Goal: Task Accomplishment & Management: Use online tool/utility

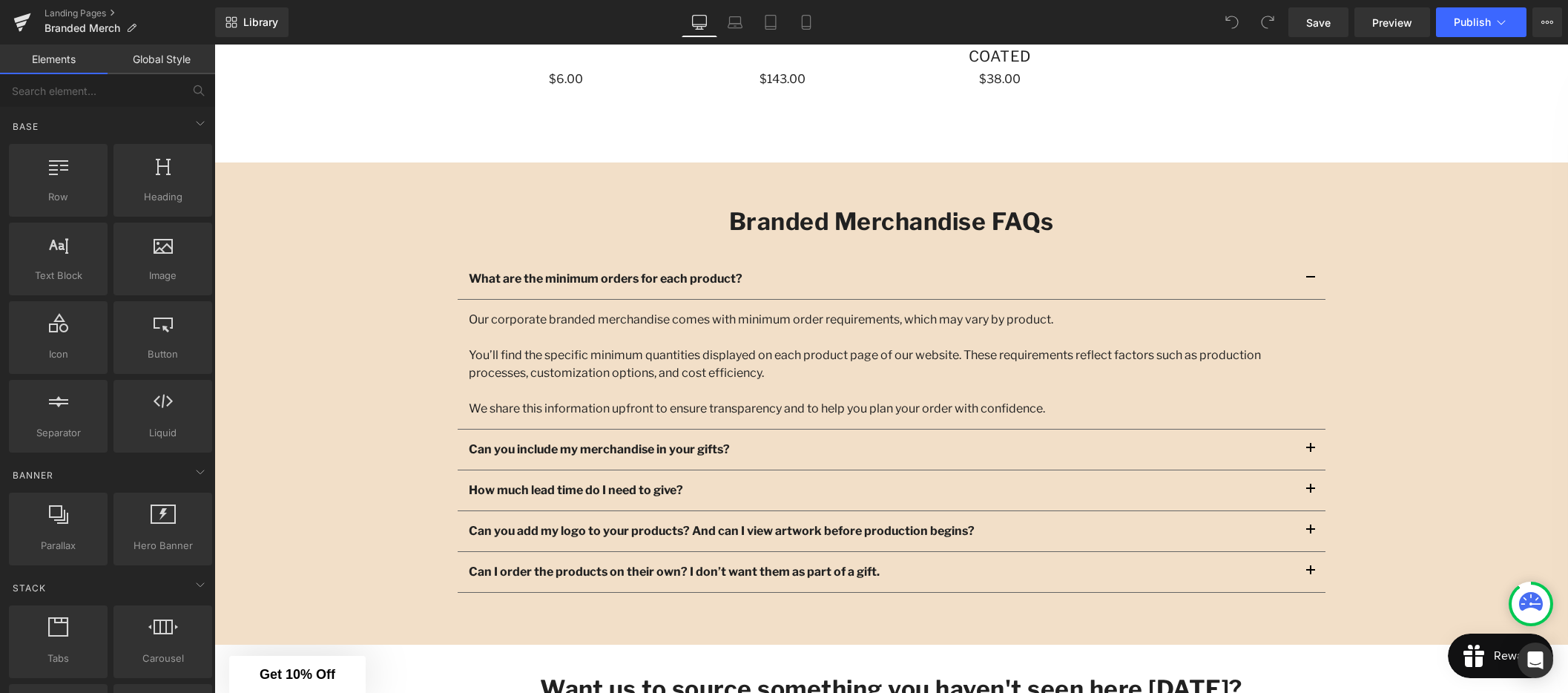
scroll to position [1819, 0]
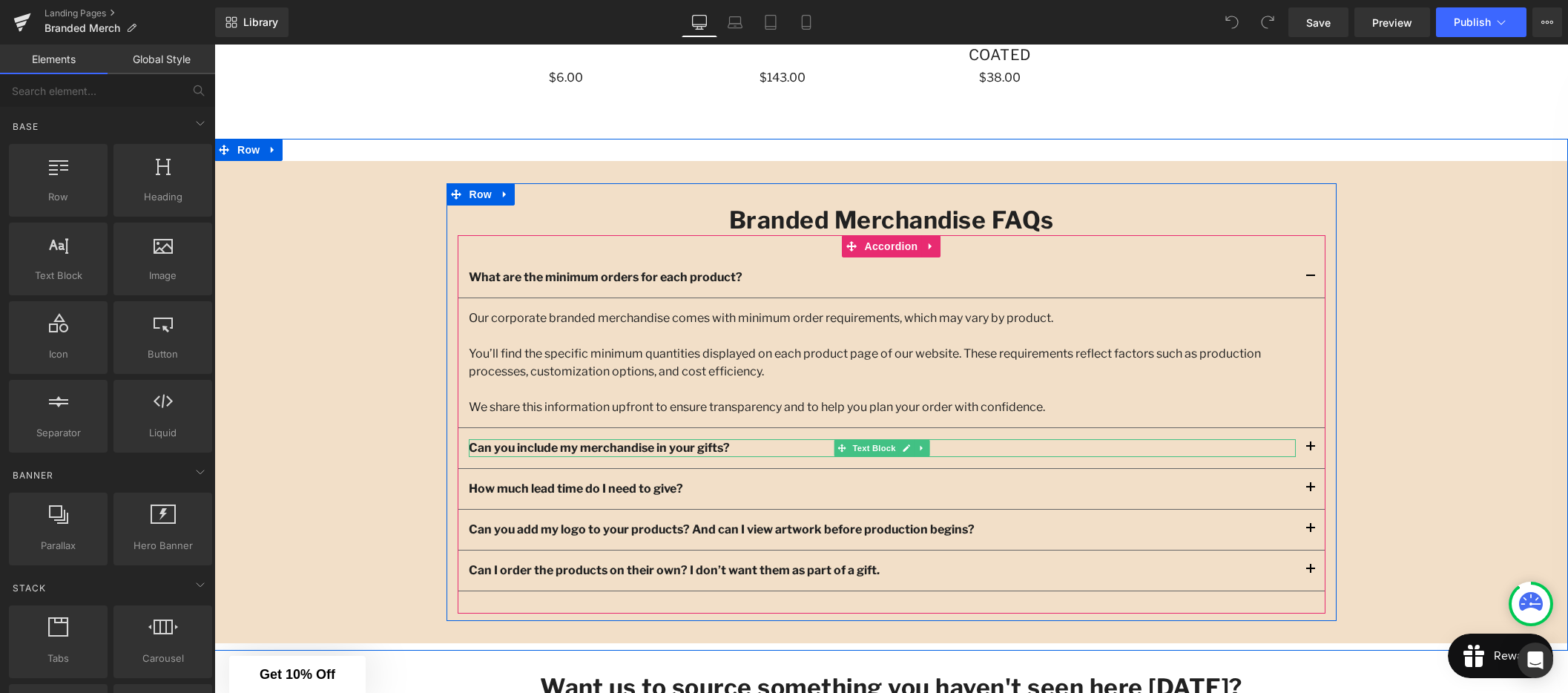
click at [1093, 449] on p "Can you include my merchandise in your gifts?" at bounding box center [883, 447] width 827 height 17
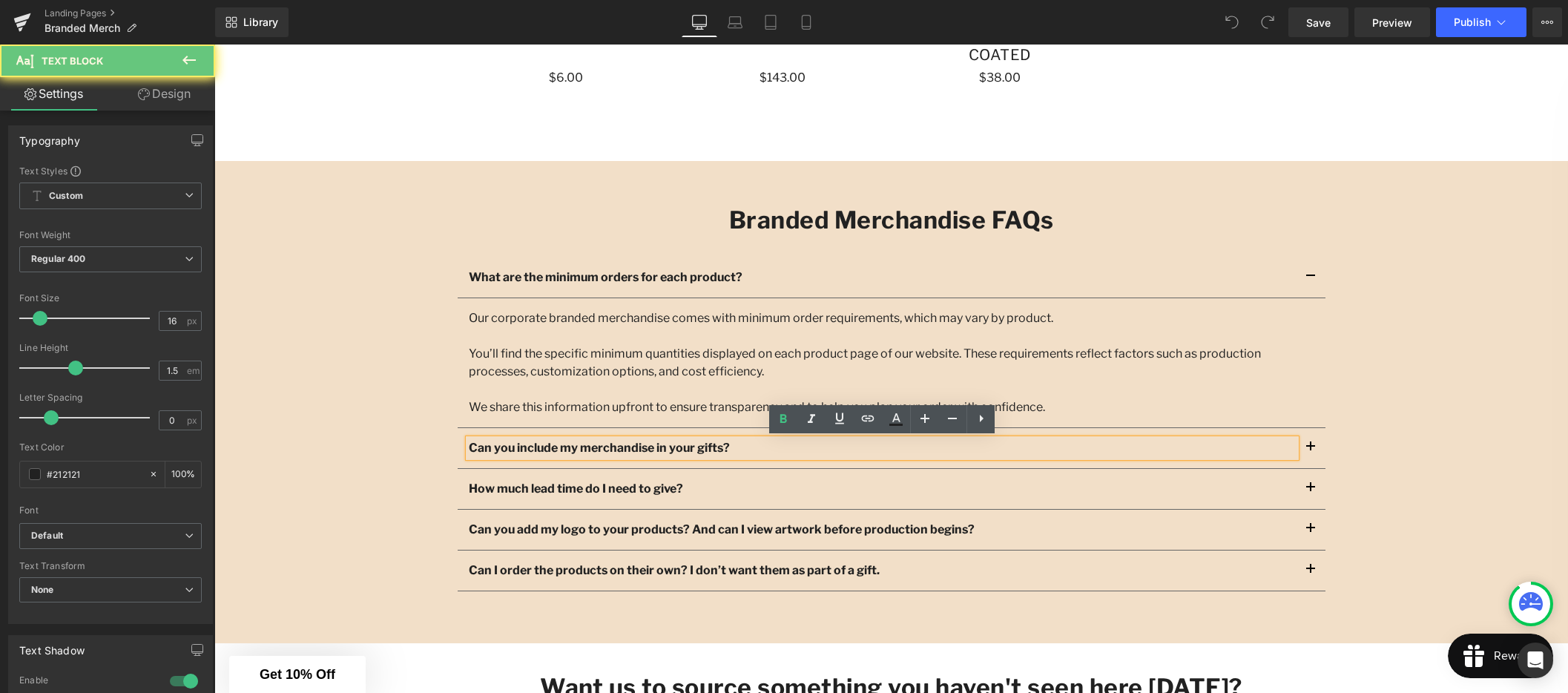
click at [662, 452] on strong "Can you include my merchandise in your gifts?" at bounding box center [600, 447] width 261 height 14
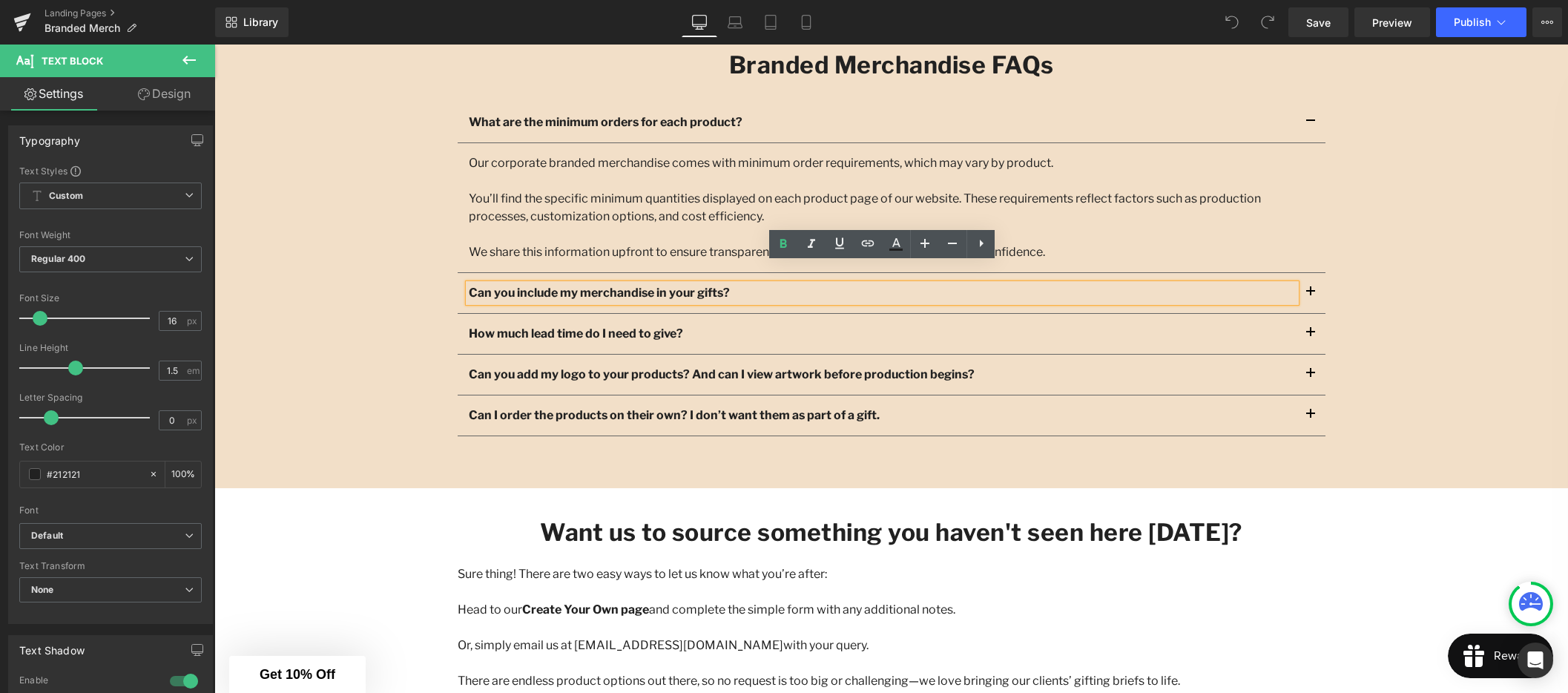
scroll to position [1969, 0]
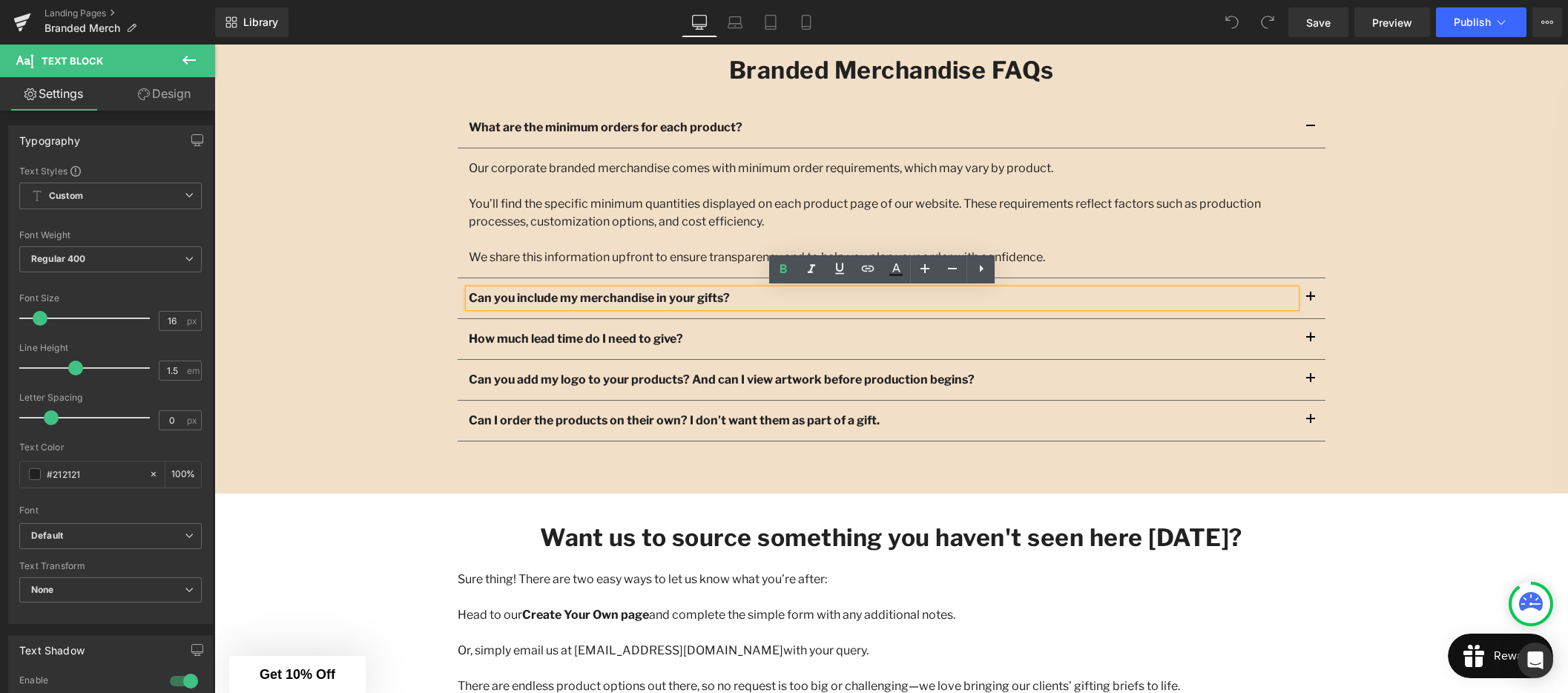
click at [214, 45] on div at bounding box center [214, 45] width 0 height 0
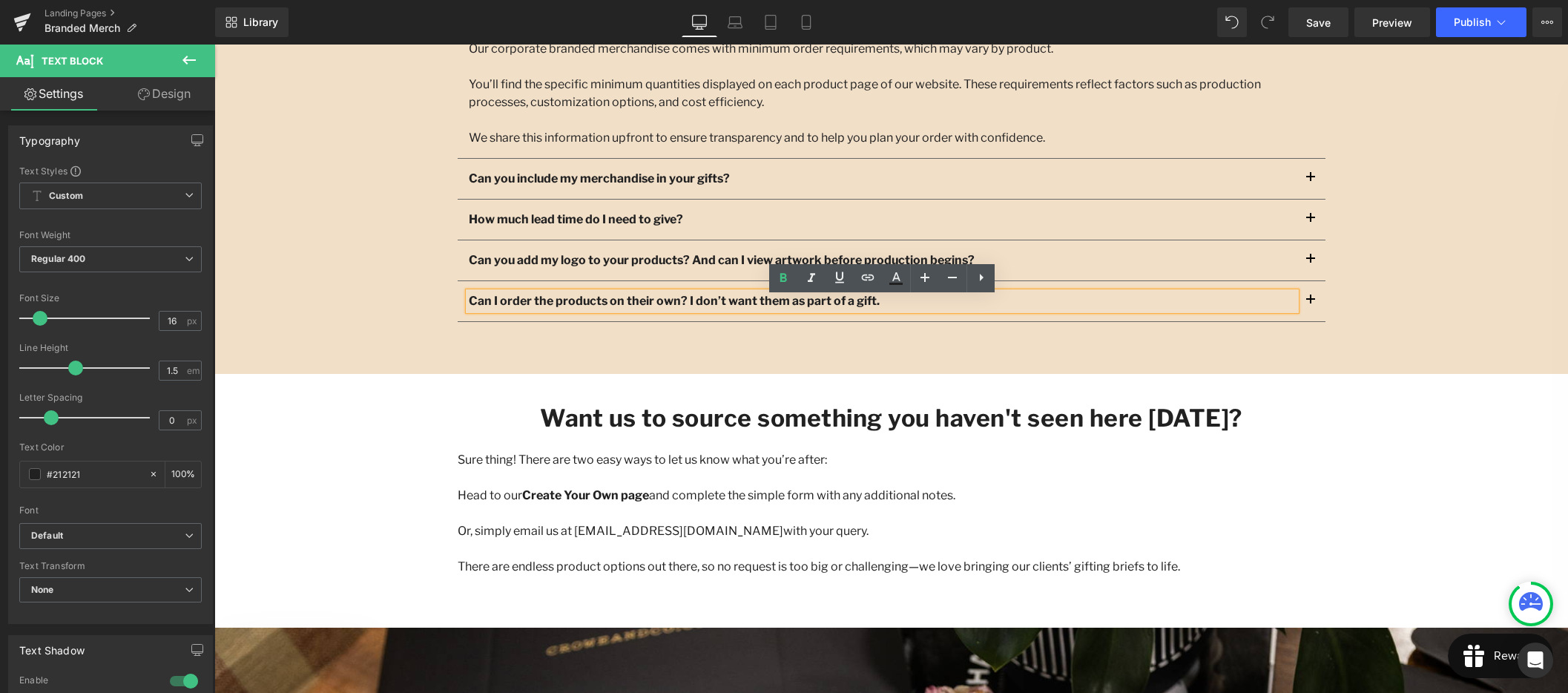
scroll to position [2091, 0]
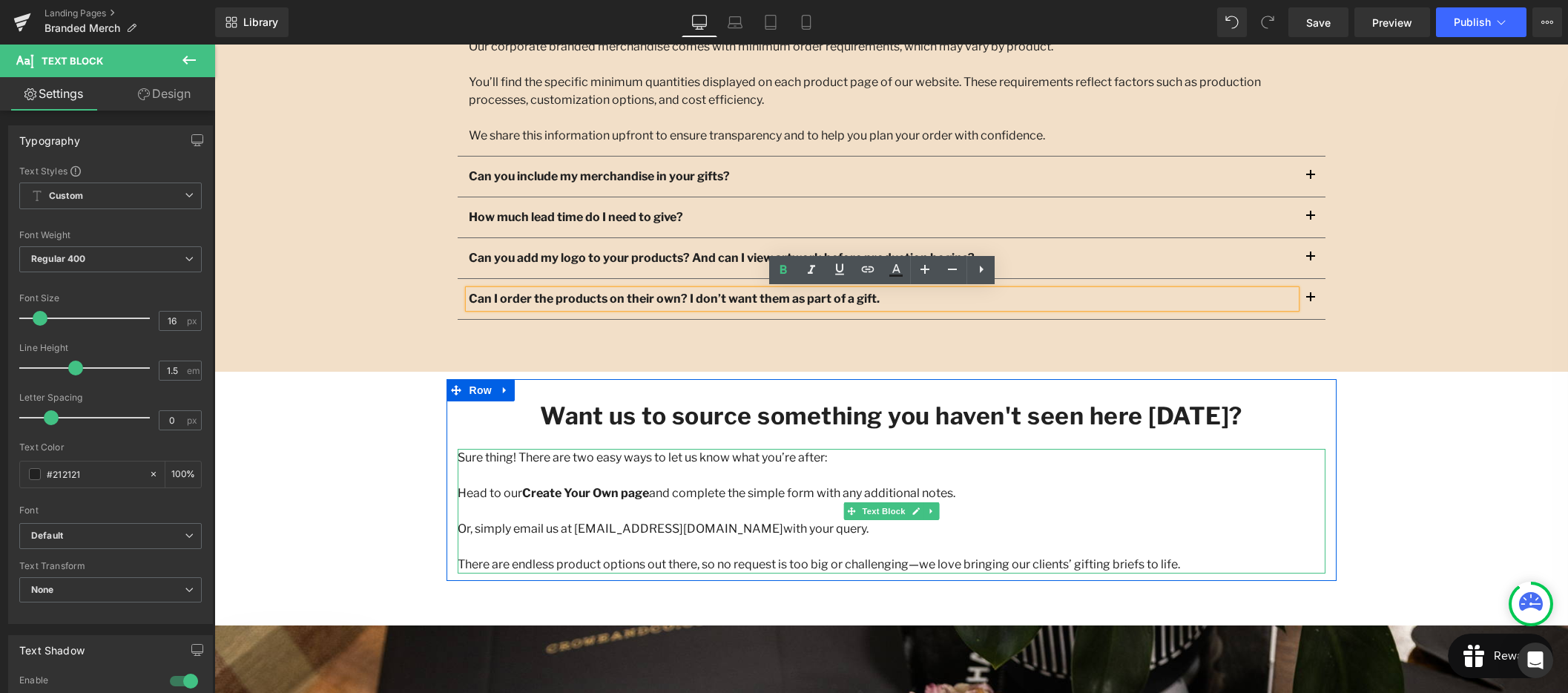
drag, startPoint x: 594, startPoint y: 498, endPoint x: 779, endPoint y: 490, distance: 185.2
click at [594, 498] on strong "Create Your Own page" at bounding box center [585, 493] width 127 height 14
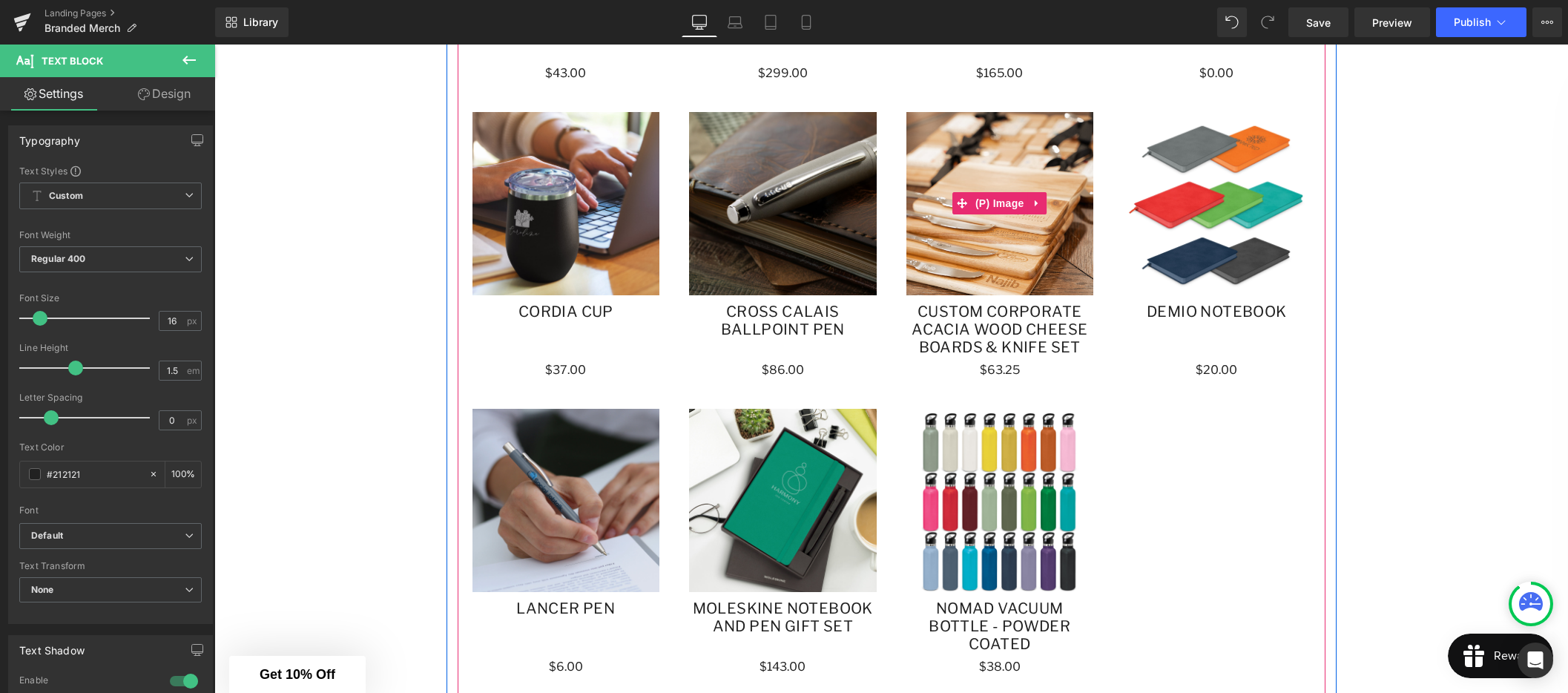
scroll to position [1230, 0]
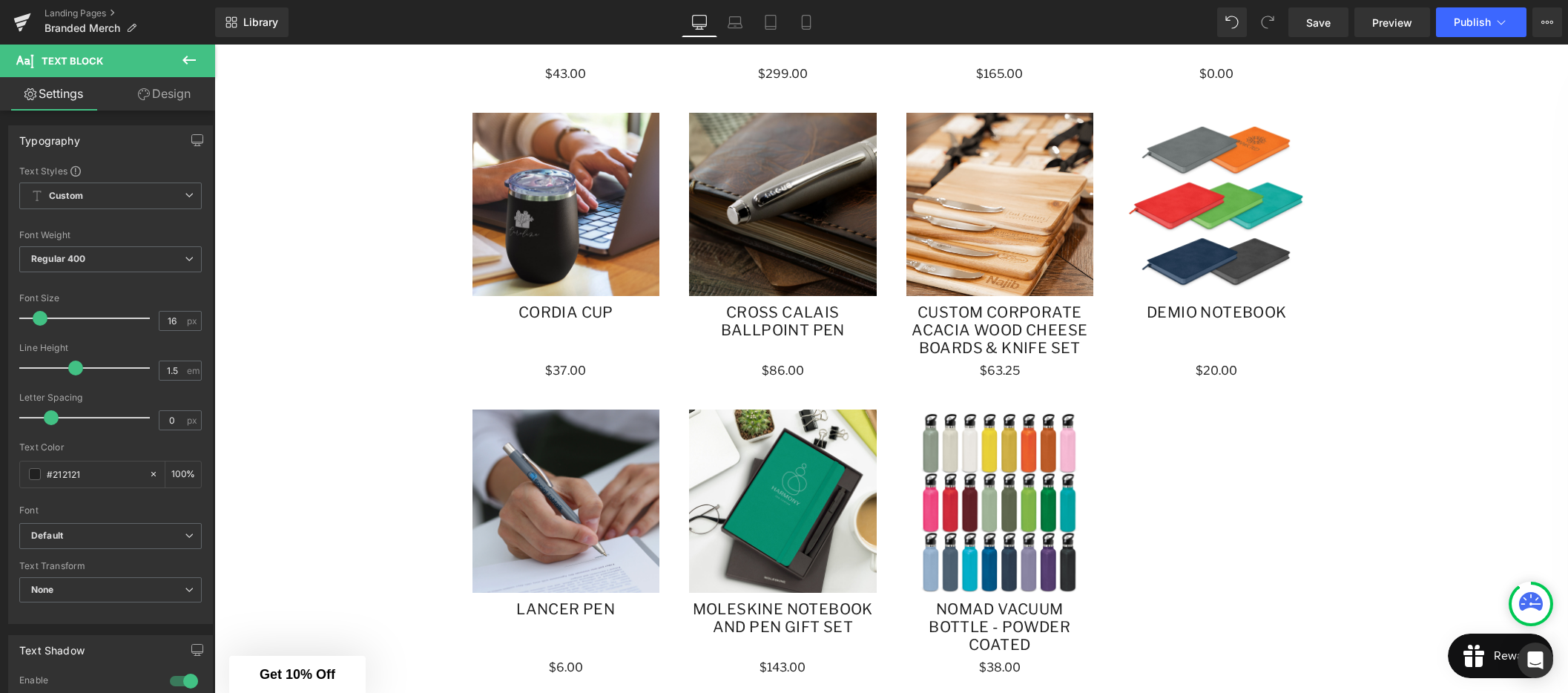
drag, startPoint x: 1319, startPoint y: 24, endPoint x: 1320, endPoint y: 37, distance: 13.0
click at [1319, 24] on span "Save" at bounding box center [1318, 23] width 24 height 16
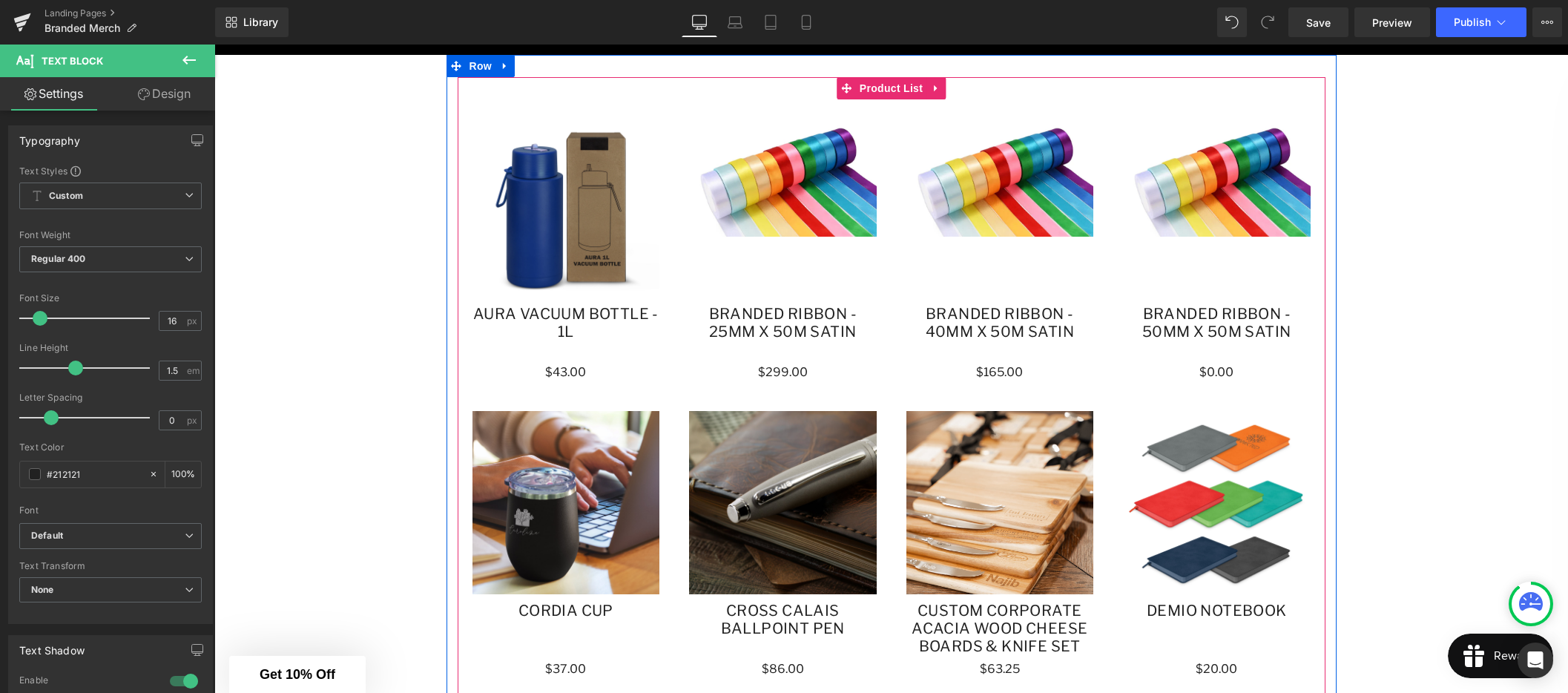
scroll to position [924, 0]
